Goal: Task Accomplishment & Management: Manage account settings

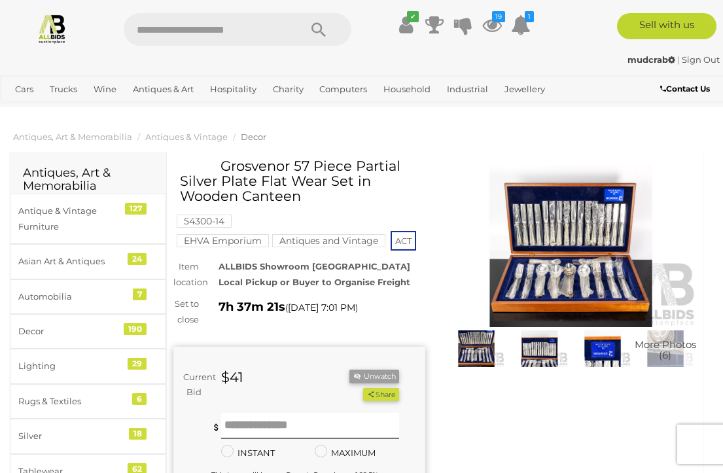
scroll to position [2, 0]
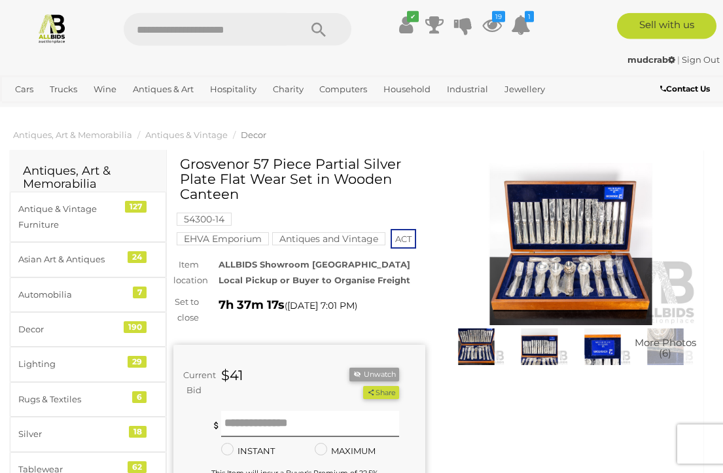
click at [377, 368] on button "Unwatch" at bounding box center [375, 375] width 50 height 14
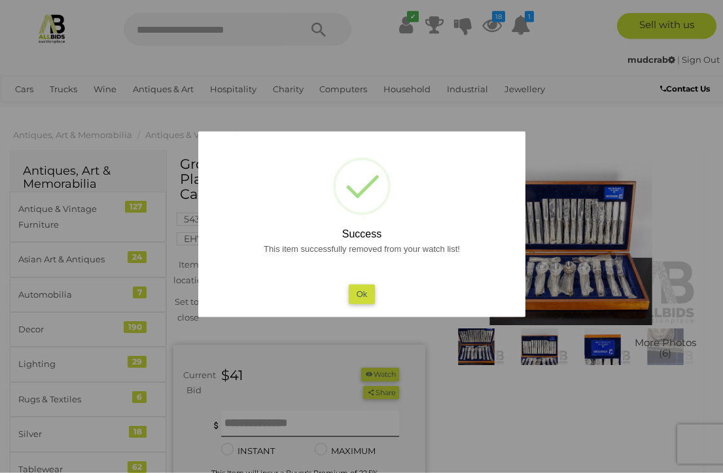
click at [358, 292] on button "Ok" at bounding box center [361, 294] width 27 height 19
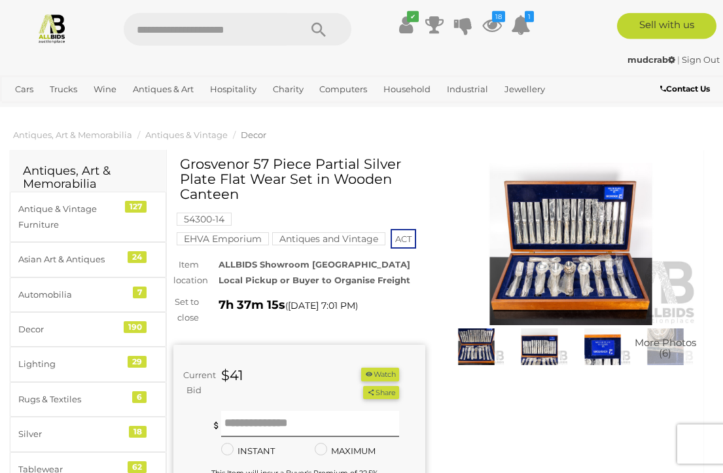
click at [492, 25] on icon at bounding box center [492, 25] width 20 height 24
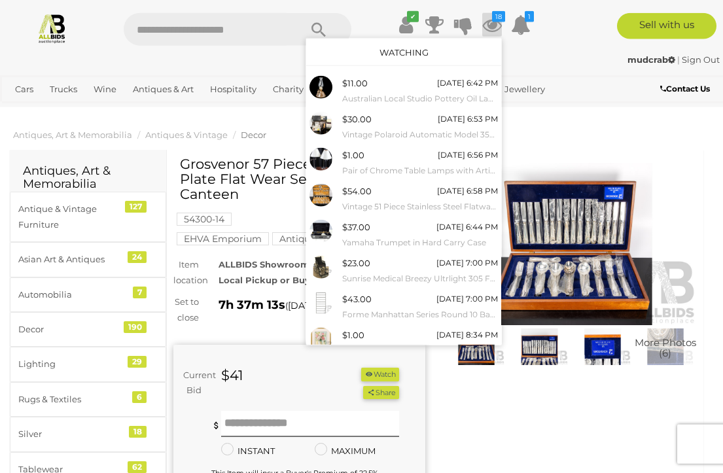
click at [448, 94] on small "Australian Local Studio Pottery Oil Lamp with Glass Flue by Rachael Taylor, Bun…" at bounding box center [420, 99] width 156 height 14
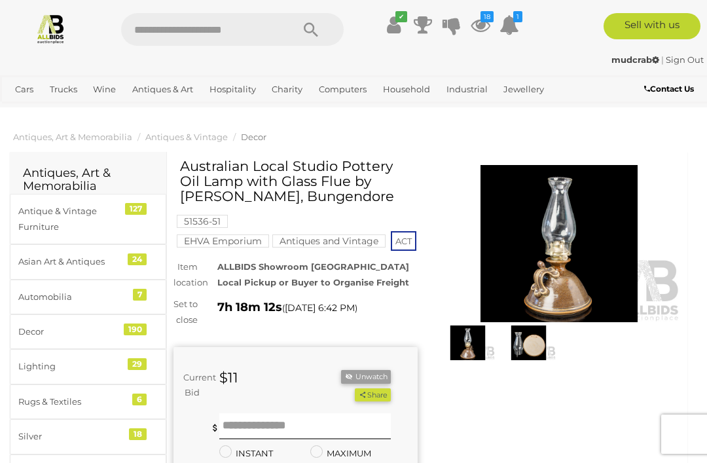
click at [369, 384] on button "Unwatch" at bounding box center [366, 377] width 50 height 14
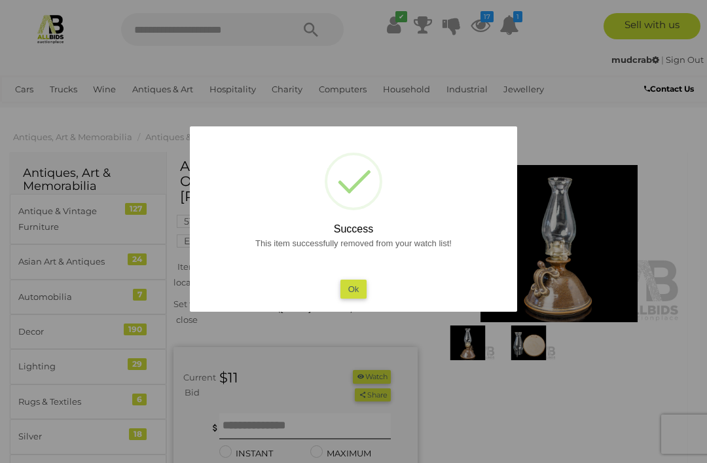
click at [353, 285] on button "Ok" at bounding box center [353, 289] width 27 height 19
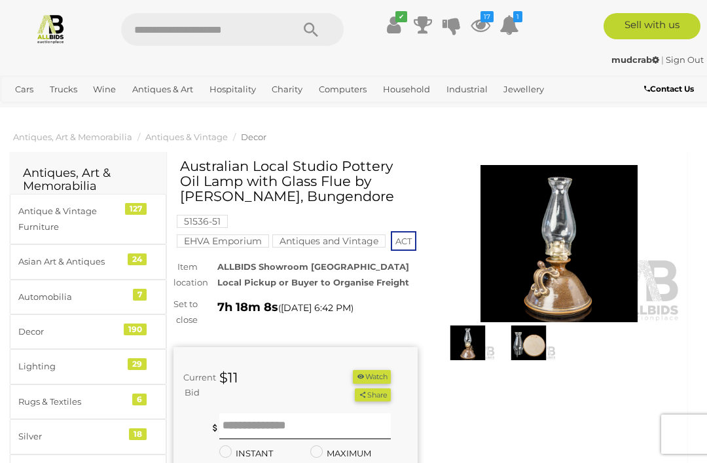
click at [483, 26] on icon at bounding box center [481, 25] width 20 height 24
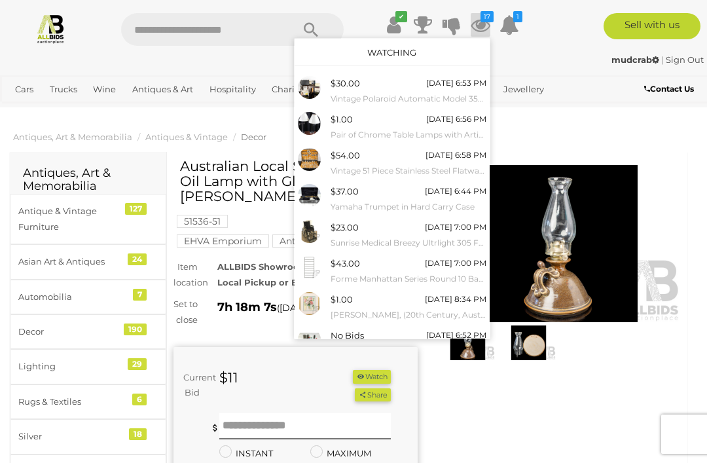
click at [368, 128] on small "Pair of Chrome Table Lamps with Articulated Arms" at bounding box center [409, 135] width 156 height 14
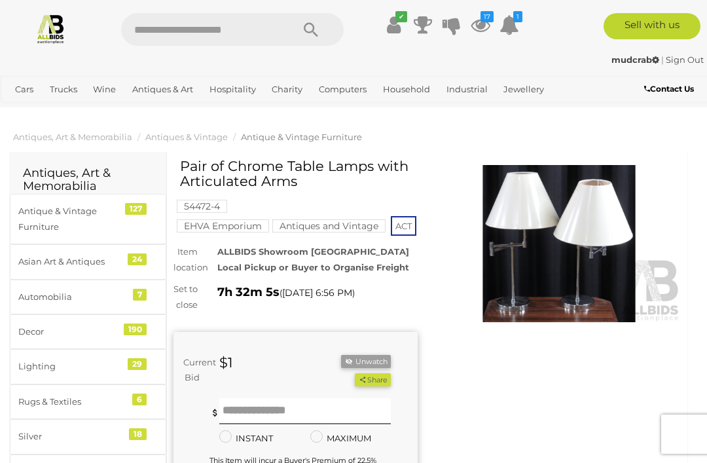
click at [369, 369] on button "Unwatch" at bounding box center [366, 362] width 50 height 14
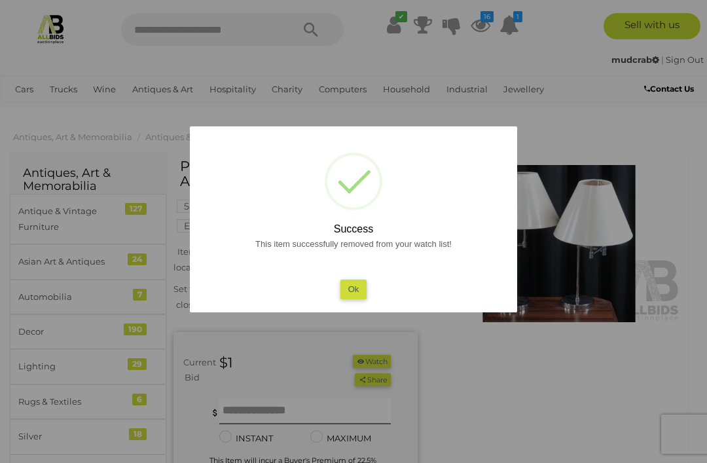
click at [356, 288] on button "Ok" at bounding box center [353, 289] width 27 height 19
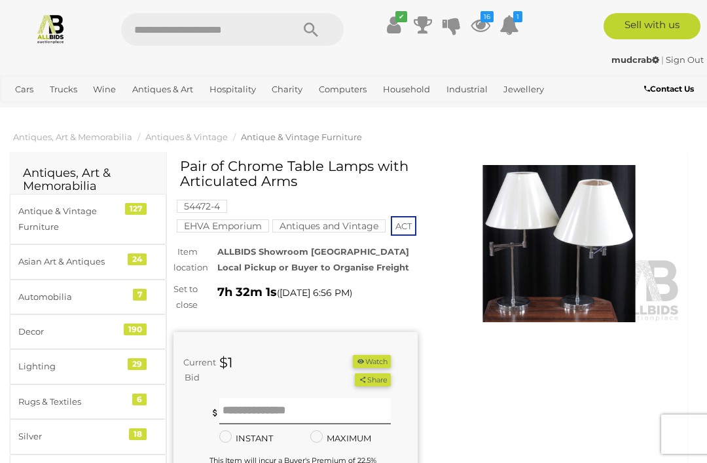
click at [486, 22] on icon "16" at bounding box center [486, 16] width 13 height 11
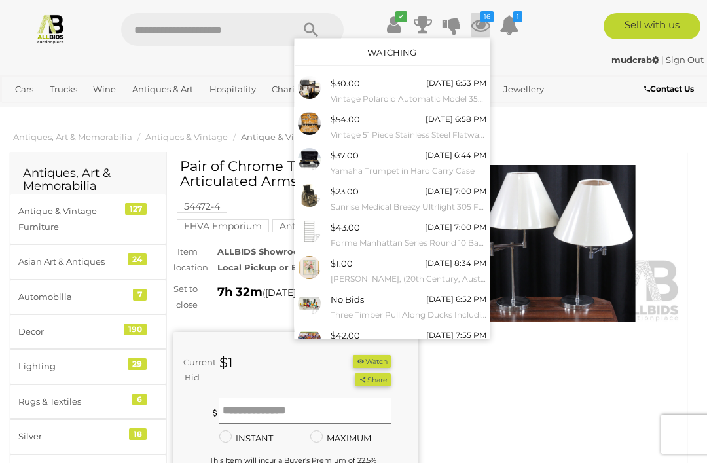
click at [402, 96] on small "Vintage Polaroid Automatic Model 350 Land Camera in Original Box with Accessori…" at bounding box center [409, 99] width 156 height 14
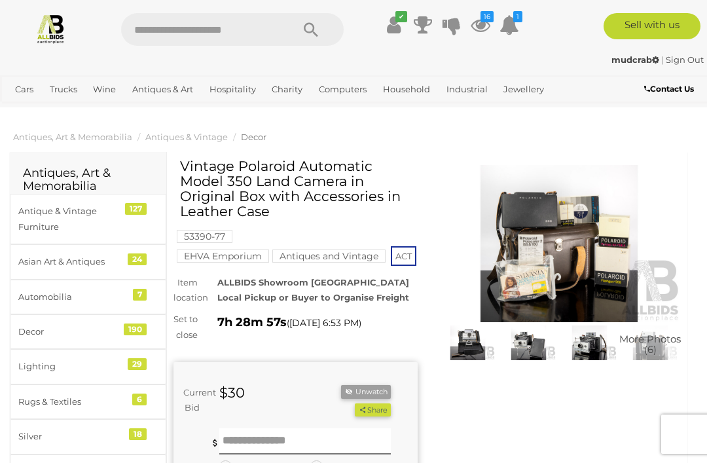
click at [369, 399] on button "Unwatch" at bounding box center [366, 392] width 50 height 14
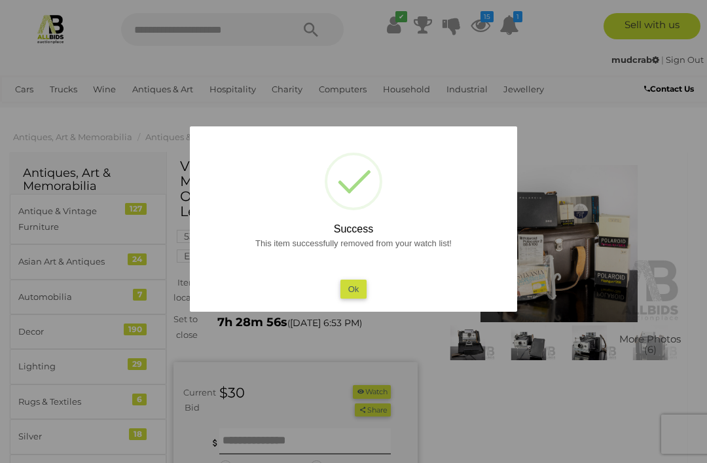
click at [354, 284] on button "Ok" at bounding box center [353, 289] width 27 height 19
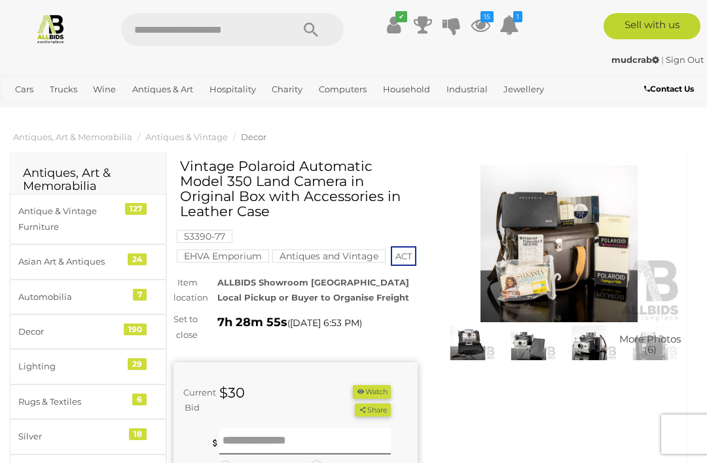
click at [480, 26] on icon at bounding box center [481, 25] width 20 height 24
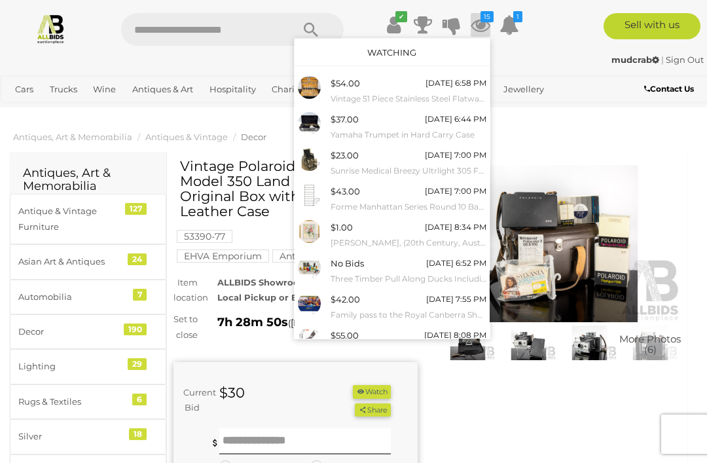
click at [389, 92] on small "Vintage 51 Piece Stainless Steel Flatware Set in Kings Pattern in Canteen, Stam…" at bounding box center [409, 99] width 156 height 14
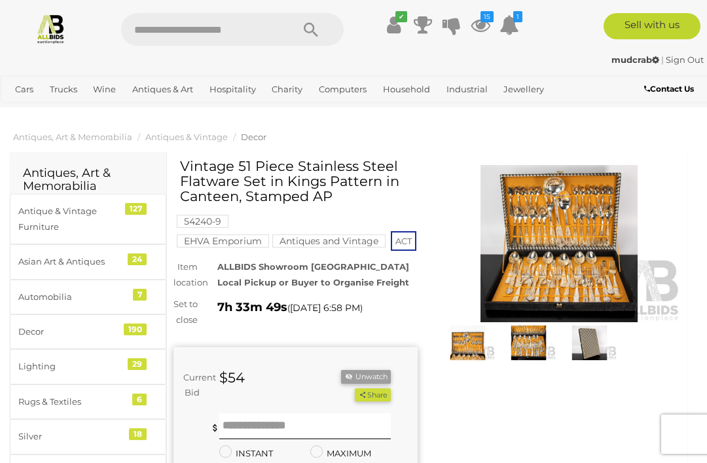
click at [367, 384] on button "Unwatch" at bounding box center [366, 377] width 50 height 14
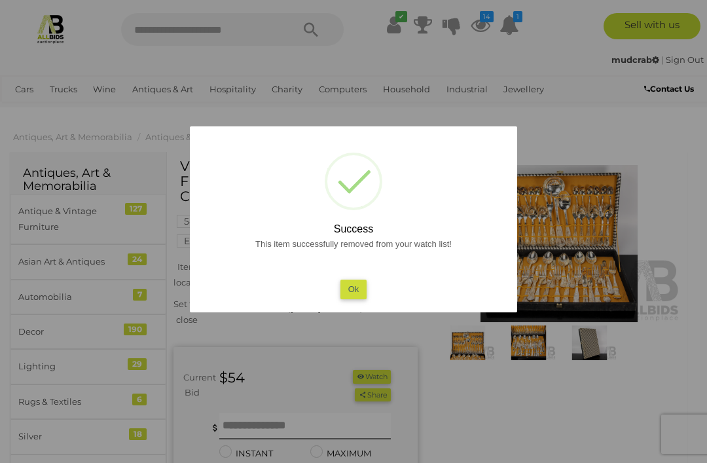
click at [359, 270] on div "This item successfully removed from your watch list! Ok" at bounding box center [353, 267] width 301 height 63
click at [357, 283] on button "Ok" at bounding box center [353, 289] width 27 height 19
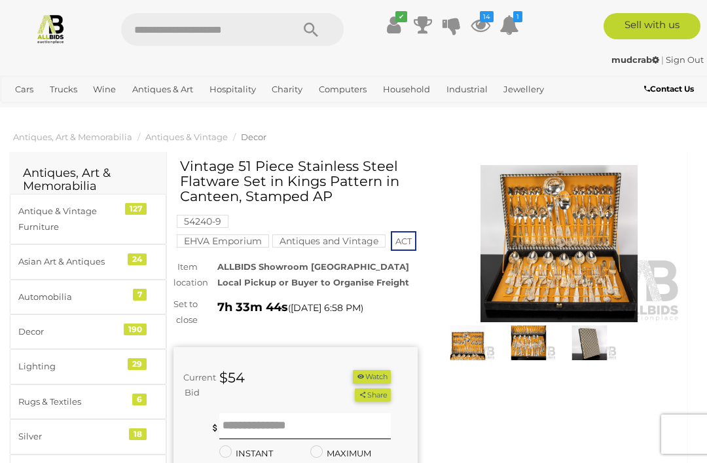
click at [482, 31] on icon at bounding box center [481, 25] width 20 height 24
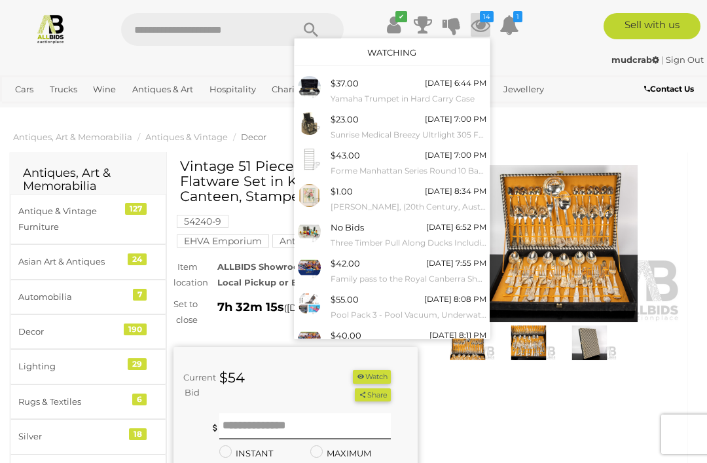
click at [572, 133] on div at bounding box center [353, 231] width 707 height 463
